Goal: Browse casually

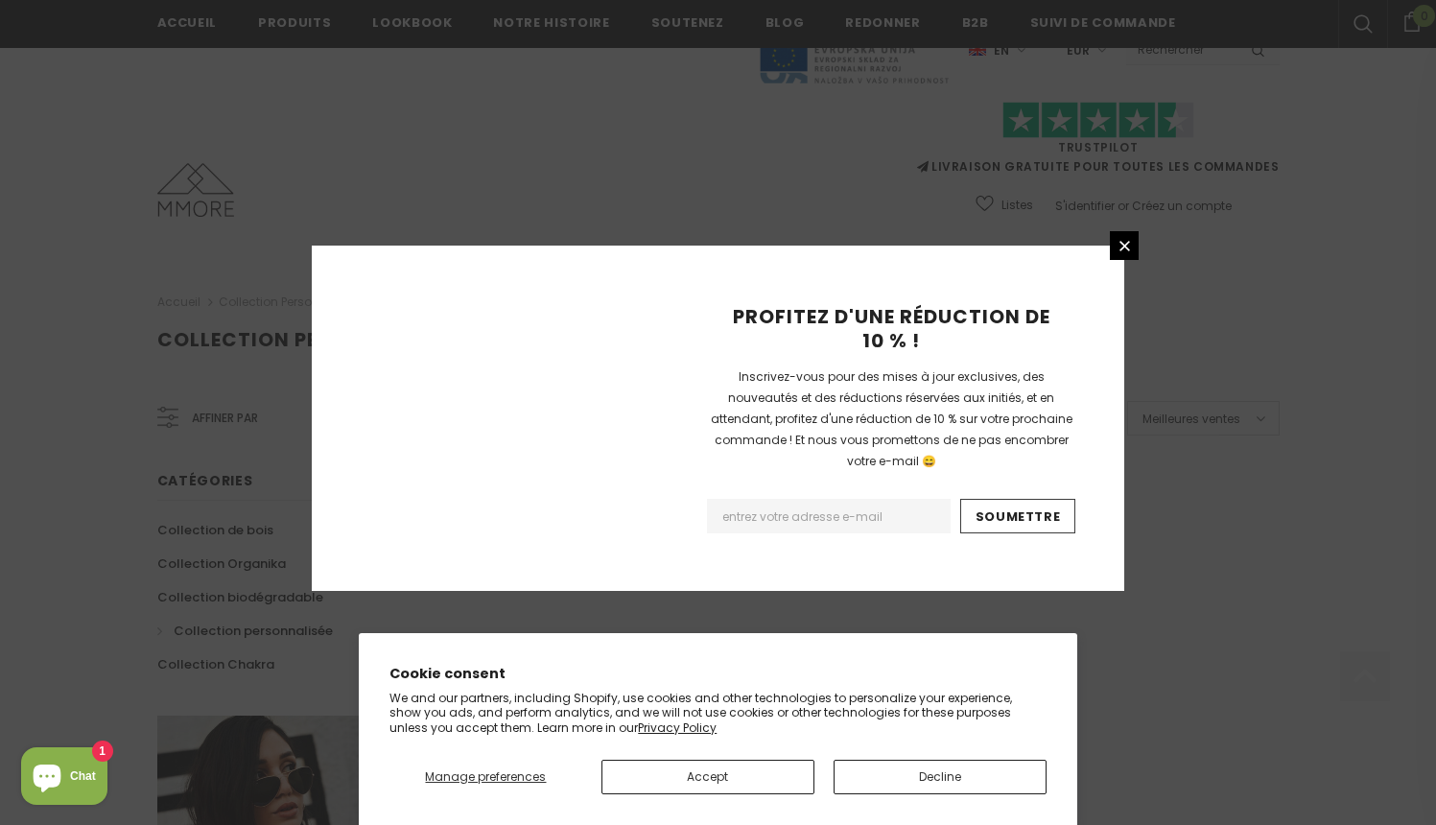
scroll to position [1188, 0]
